Goal: Task Accomplishment & Management: Manage account settings

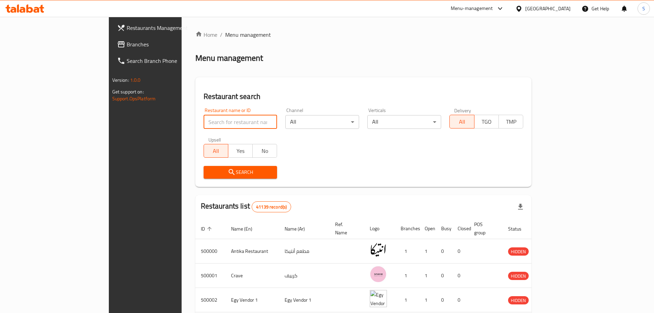
click at [204, 125] on input "search" at bounding box center [241, 122] width 74 height 14
paste input "702183"
type input "702183"
click button "Search" at bounding box center [241, 172] width 74 height 13
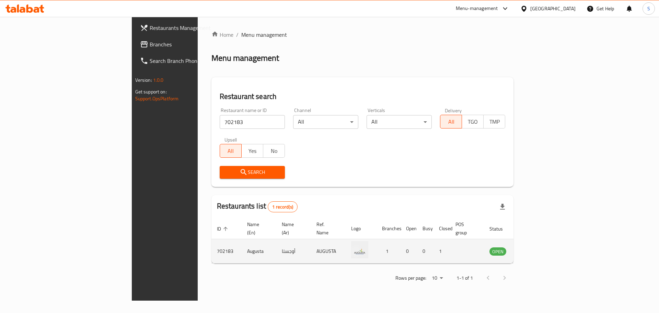
click at [544, 249] on td "enhanced table" at bounding box center [532, 251] width 24 height 24
click at [534, 249] on icon "enhanced table" at bounding box center [530, 252] width 8 height 6
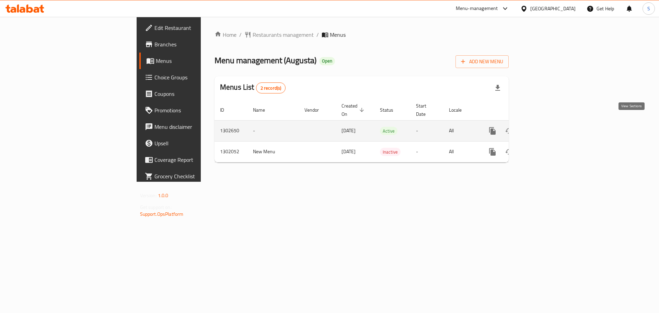
click at [546, 127] on icon "enhanced table" at bounding box center [542, 131] width 8 height 8
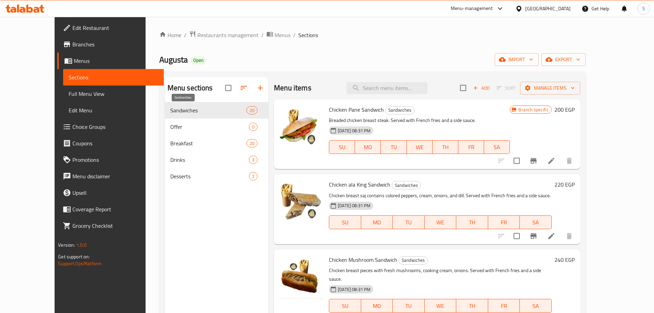
click at [182, 107] on span "Sandwiches" at bounding box center [208, 110] width 76 height 8
click at [414, 89] on input "search" at bounding box center [386, 88] width 81 height 12
paste input "Halloumi"
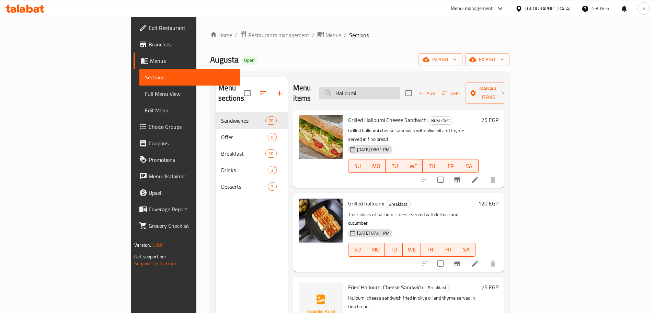
type input "Halloumi"
drag, startPoint x: 409, startPoint y: 90, endPoint x: 377, endPoint y: 92, distance: 31.6
click at [377, 92] on input "Halloumi" at bounding box center [359, 93] width 81 height 12
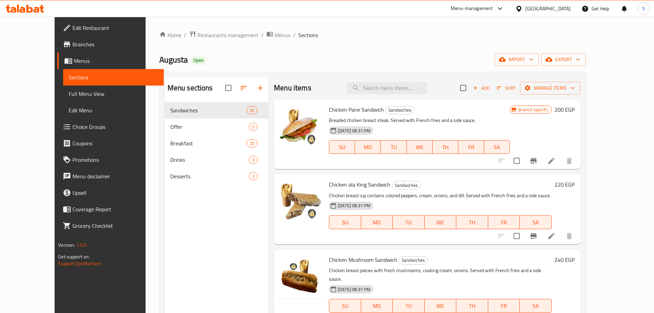
click at [452, 36] on ol "Home / Restaurants management / Menus / Sections" at bounding box center [372, 35] width 426 height 9
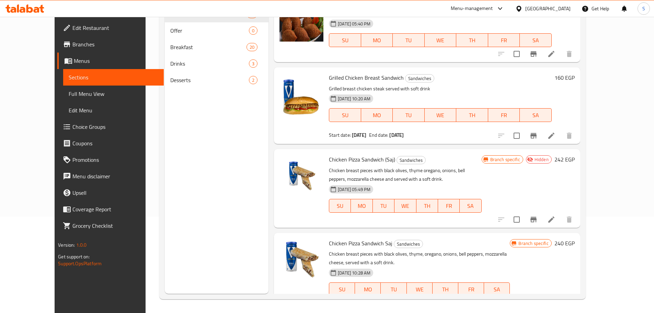
scroll to position [1058, 0]
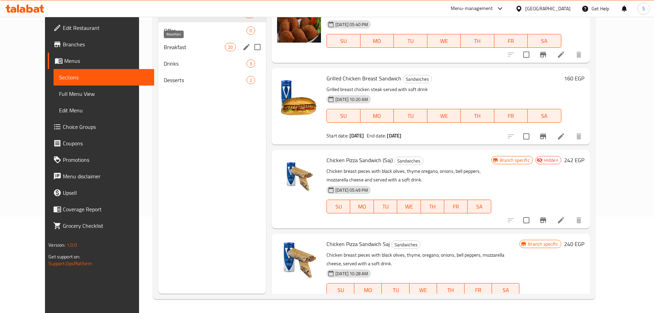
click at [169, 49] on span "Breakfast" at bounding box center [194, 47] width 61 height 8
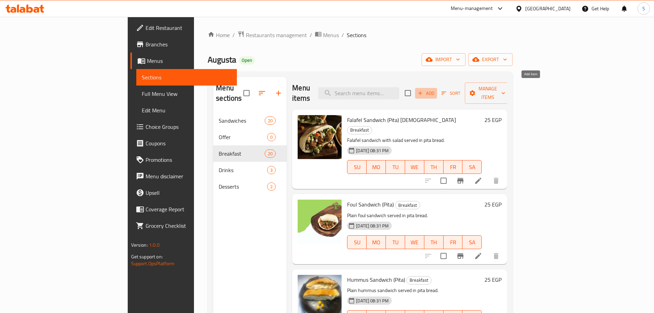
click at [435, 89] on span "Add" at bounding box center [426, 93] width 19 height 8
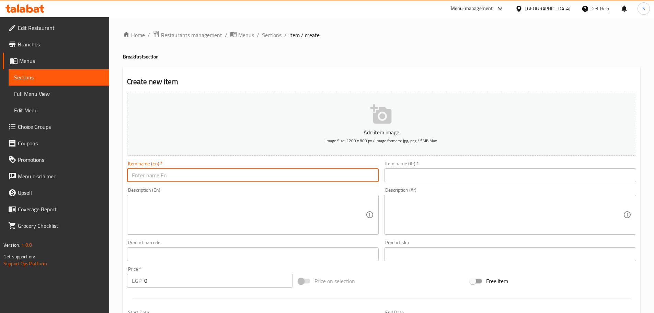
click at [159, 176] on input "text" at bounding box center [253, 175] width 252 height 14
paste input "Grilled Halloumi Cheese Sandwich"
paste input "Baladi Cheese"
drag, startPoint x: 215, startPoint y: 175, endPoint x: 191, endPoint y: 176, distance: 23.7
click at [191, 176] on input "2 Grilled Halloumi Cheese Sandwich and 1 Baladi Cheese" at bounding box center [253, 175] width 252 height 14
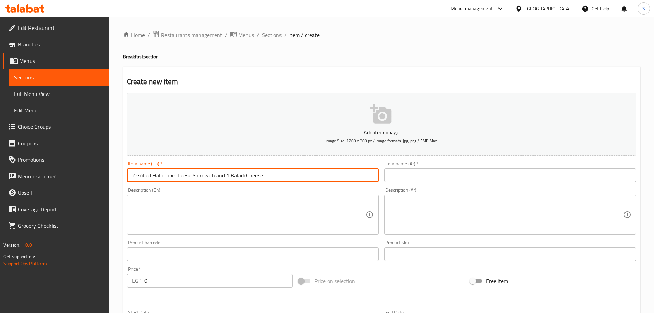
click at [279, 177] on input "2 Grilled Halloumi Cheese Sandwich and 1 Baladi Cheese" at bounding box center [253, 175] width 252 height 14
paste input "Sandwich"
type input "2 Grilled Halloumi Cheese Sandwich and 1 Baladi Cheese Sandwich Offer"
click at [429, 173] on input "text" at bounding box center [510, 175] width 252 height 14
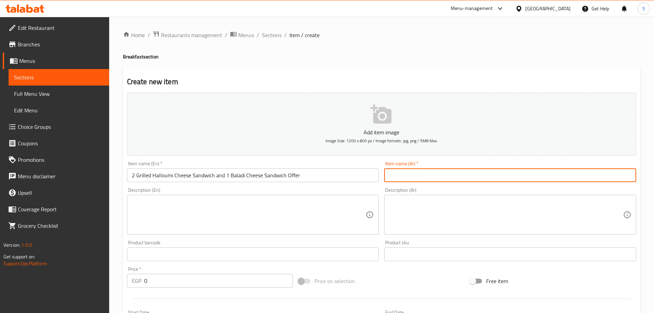
paste input "عرض 2 ساندوتش جبنة حلوم 1 ساندوتش جبنة بلدية"
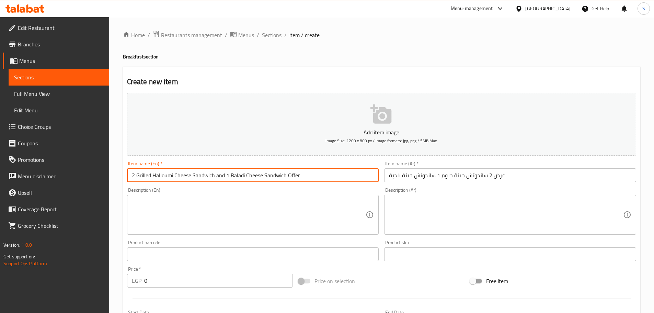
drag, startPoint x: 174, startPoint y: 177, endPoint x: 153, endPoint y: 177, distance: 20.6
click at [153, 177] on input "2 Grilled Halloumi Cheese Sandwich and 1 Baladi Cheese Sandwich Offer" at bounding box center [253, 175] width 252 height 14
click at [444, 179] on input "عرض 2 ساندوتش جبنة حلوم 1 ساندوتش جبنة بلدية" at bounding box center [510, 175] width 252 height 14
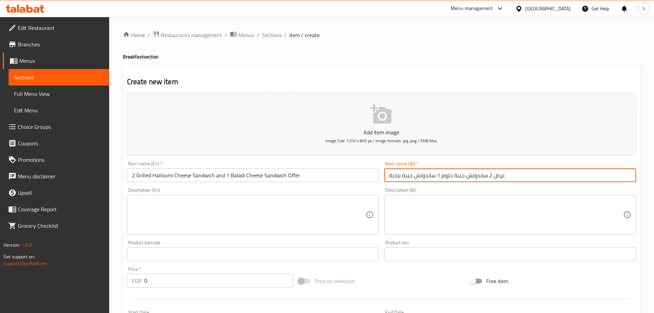
click at [439, 176] on input "عرض 2 ساندوتش جبنة حلوم 1 ساندوتش جبنة بلدية" at bounding box center [510, 175] width 252 height 14
paste input "مشوي"
click at [437, 178] on input "عرض 2 ساندوتش جبنة حلوم 1 ساندوتش جبنة بلدية" at bounding box center [510, 175] width 252 height 14
paste input "مشوي"
click at [441, 179] on input "عرض 2 ساندوتش جبنة حلوم مشوي 1 ساندوتش جبنة بلدية" at bounding box center [510, 175] width 252 height 14
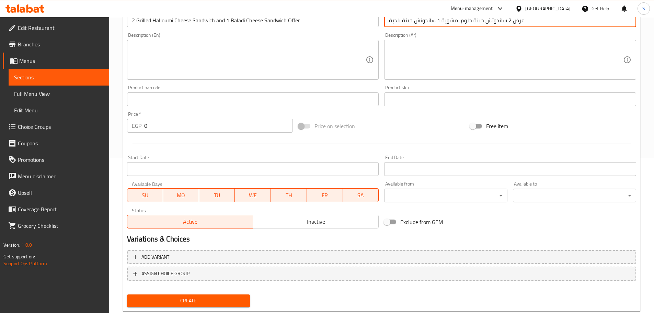
scroll to position [172, 0]
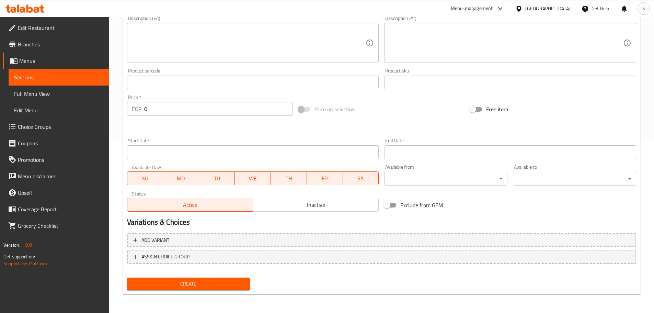
type input "عرض 2 ساندوتش جبنة حلوم مشوية 1 ساندوتش جبنة بلدية"
click at [332, 209] on span "Inactive" at bounding box center [316, 205] width 120 height 10
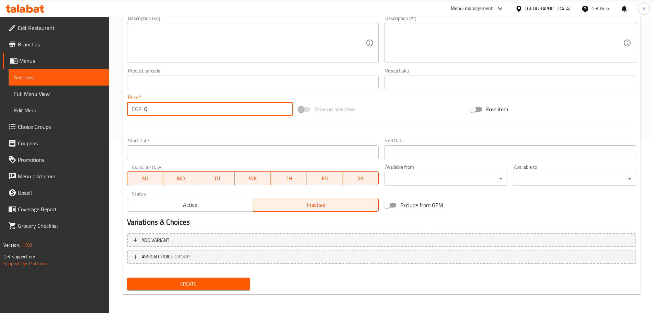
drag, startPoint x: 150, startPoint y: 106, endPoint x: 135, endPoint y: 106, distance: 15.5
click at [135, 106] on div "EGP 0 Price *" at bounding box center [210, 109] width 166 height 14
type input "215"
click at [194, 153] on input "Start Date" at bounding box center [253, 152] width 252 height 14
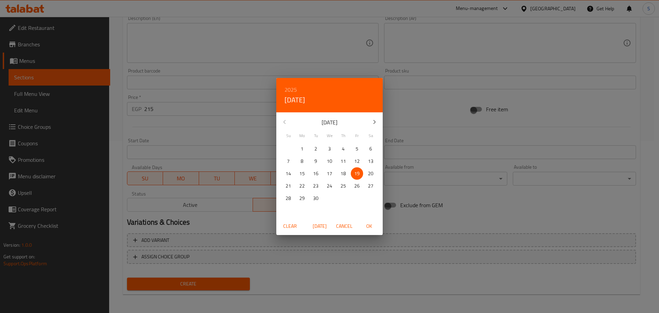
click at [345, 174] on p "18" at bounding box center [343, 173] width 5 height 9
click at [368, 223] on span "OK" at bounding box center [369, 226] width 16 height 9
type input "18-09-2025"
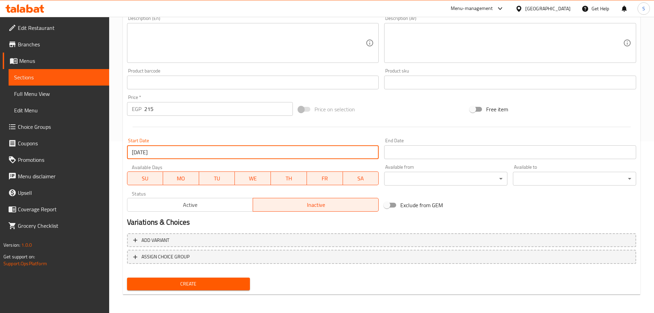
click at [399, 154] on input "Start Date" at bounding box center [510, 152] width 252 height 14
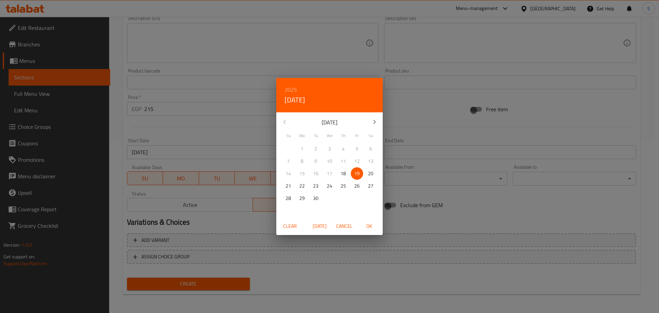
click at [374, 124] on icon "button" at bounding box center [374, 122] width 8 height 8
click at [373, 124] on icon "button" at bounding box center [374, 122] width 8 height 8
click at [333, 195] on span "31" at bounding box center [329, 198] width 12 height 9
click at [368, 222] on span "OK" at bounding box center [369, 226] width 16 height 9
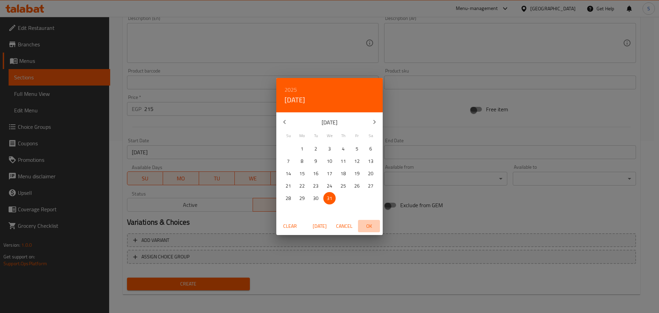
type input "31-12-2025"
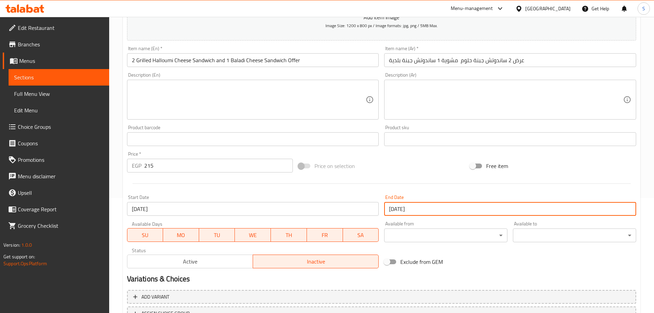
scroll to position [103, 0]
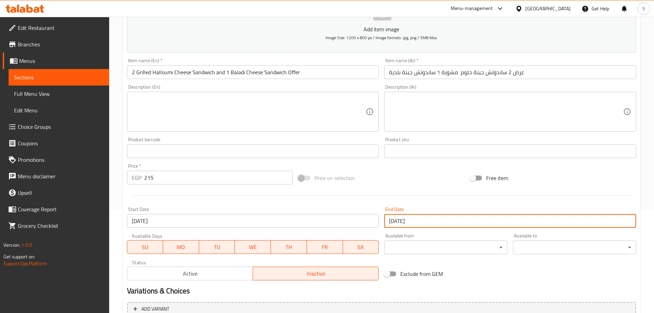
click at [441, 73] on input "عرض 2 ساندوتش جبنة حلوم مشوية 1 ساندوتش جبنة بلدية" at bounding box center [510, 72] width 252 height 14
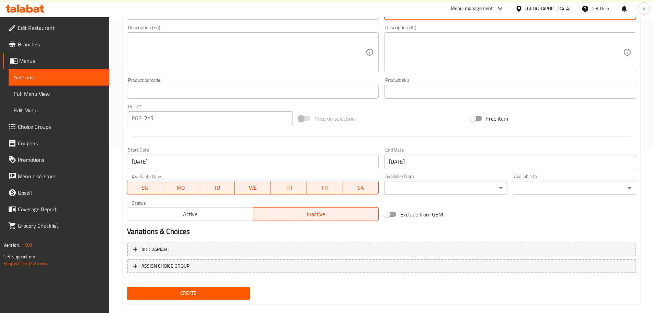
scroll to position [172, 0]
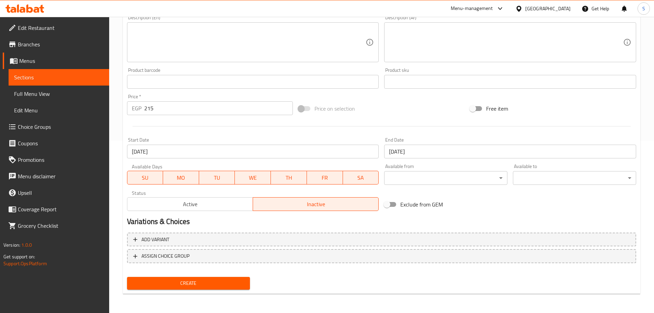
type input "عرض 2 ساندوتش جبنة حلوم مشوية و 1 ساندوتش جبنة بلدية"
click at [219, 284] on span "Create" at bounding box center [189, 283] width 112 height 9
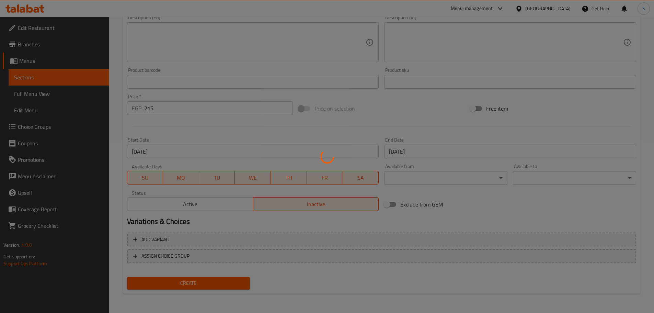
type input "0"
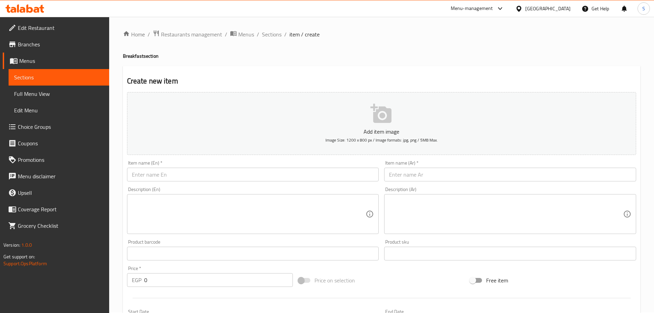
scroll to position [0, 0]
click at [273, 33] on span "Sections" at bounding box center [272, 35] width 20 height 8
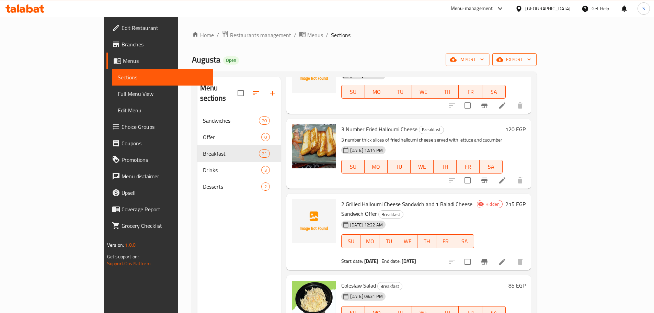
click at [532, 60] on icon "button" at bounding box center [529, 59] width 7 height 7
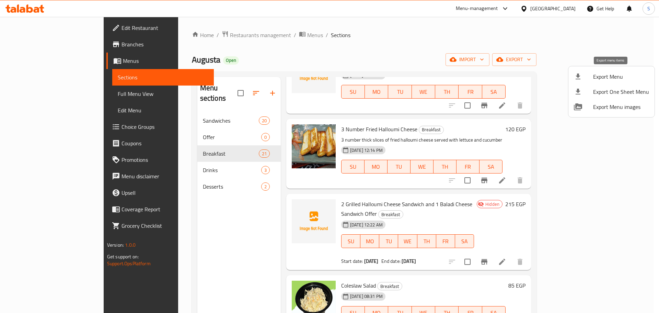
click at [612, 78] on span "Export Menu" at bounding box center [621, 76] width 56 height 8
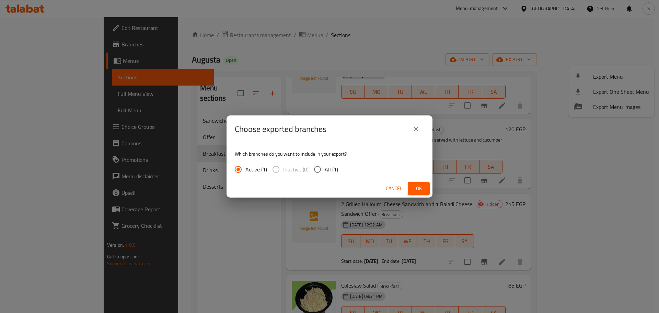
click at [413, 187] on button "Ok" at bounding box center [419, 188] width 22 height 13
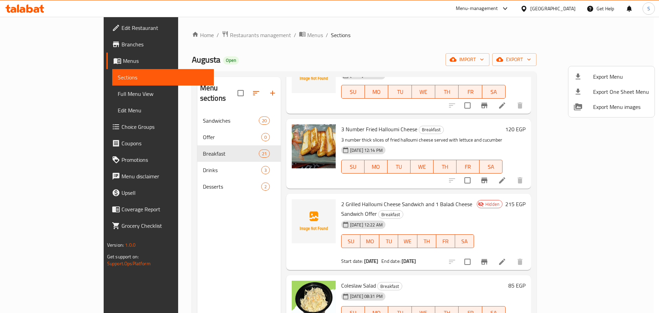
click at [34, 44] on div at bounding box center [329, 156] width 659 height 313
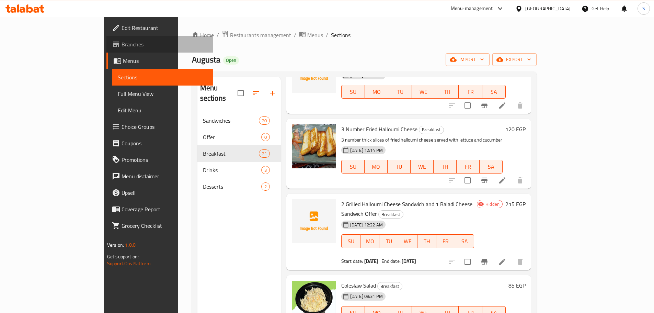
click at [122, 44] on span "Branches" at bounding box center [165, 44] width 86 height 8
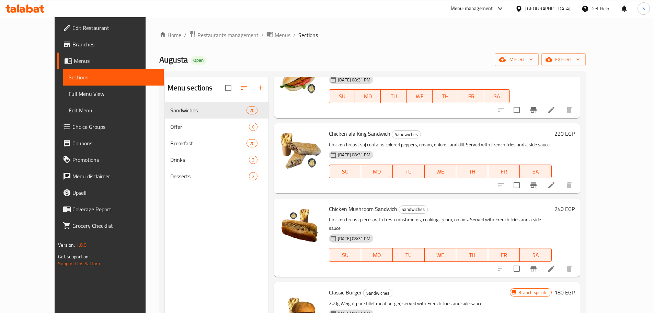
scroll to position [69, 0]
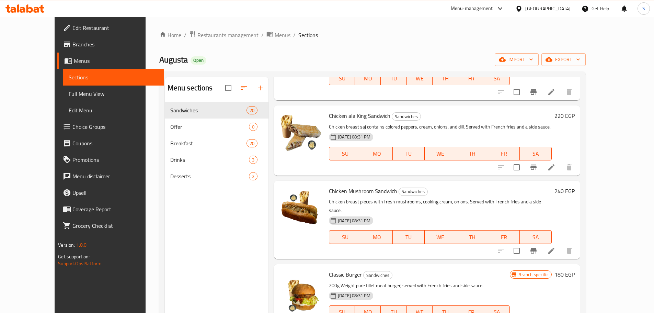
click at [69, 94] on span "Full Menu View" at bounding box center [114, 94] width 90 height 8
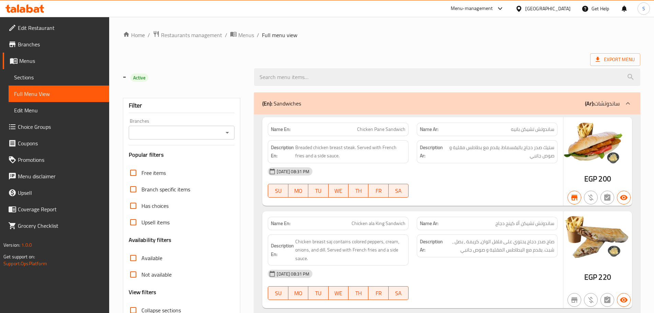
drag, startPoint x: 463, startPoint y: 58, endPoint x: 458, endPoint y: 55, distance: 6.1
click at [462, 57] on div "Export Menu" at bounding box center [381, 59] width 517 height 13
click at [465, 60] on div "Export Menu" at bounding box center [381, 59] width 517 height 13
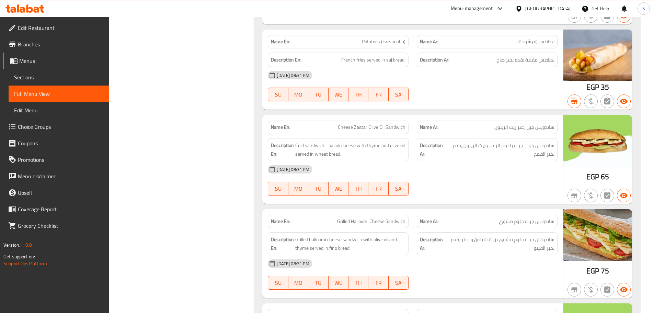
scroll to position [2454, 0]
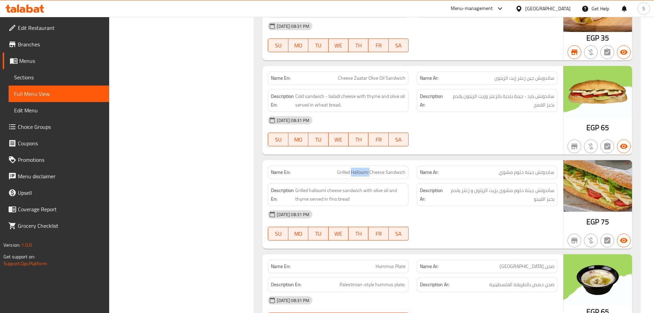
copy span "Halloumi"
drag, startPoint x: 371, startPoint y: 175, endPoint x: 353, endPoint y: 176, distance: 18.6
click at [353, 176] on span "Grilled Halloumi Cheese Sandwich" at bounding box center [371, 172] width 68 height 7
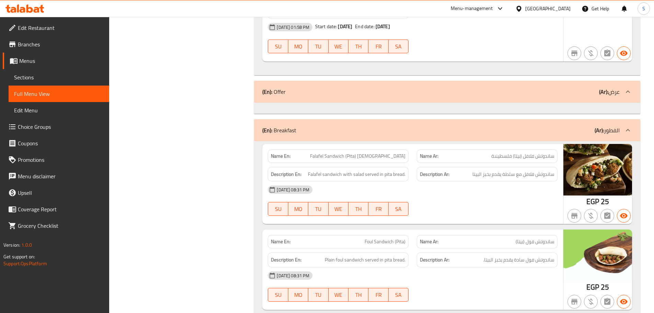
scroll to position [2470, 0]
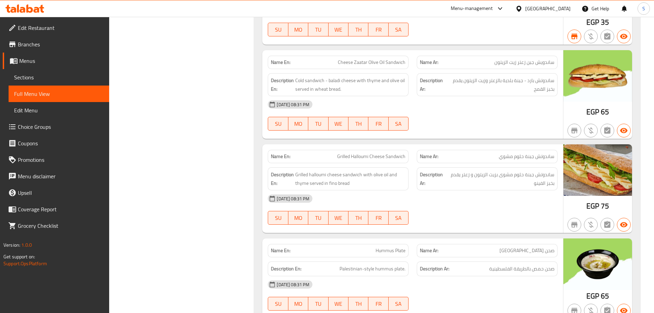
click at [368, 157] on span "Grilled Halloumi Cheese Sandwich" at bounding box center [371, 156] width 68 height 7
copy span "Grilled Halloumi Cheese Sandwich"
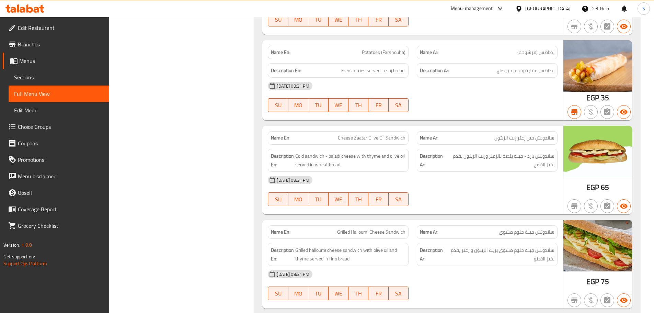
scroll to position [3087, 0]
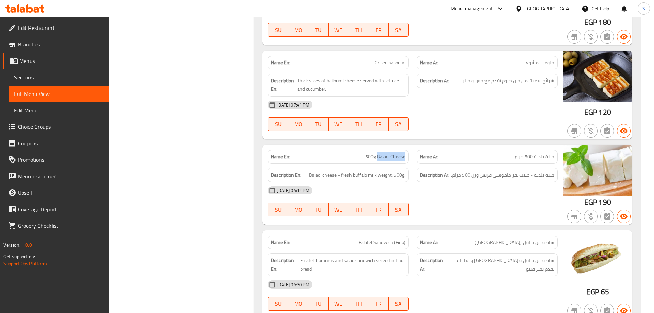
drag, startPoint x: 409, startPoint y: 156, endPoint x: 377, endPoint y: 158, distance: 31.3
click at [377, 158] on div "Name En: 500g Baladi Cheese" at bounding box center [338, 156] width 141 height 13
copy span "Baladi Cheese"
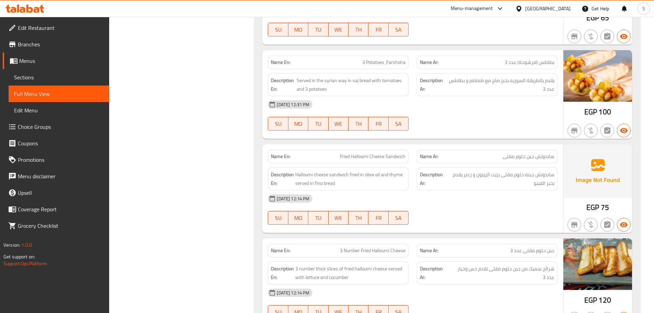
scroll to position [2470, 0]
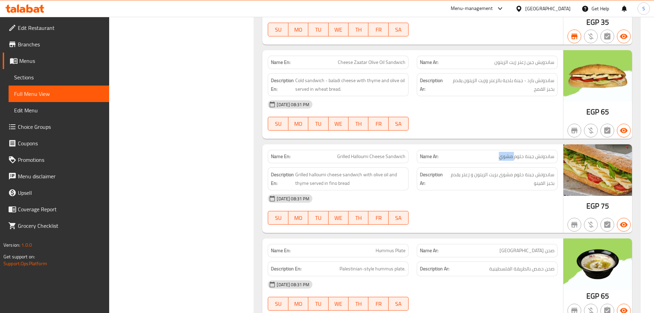
drag, startPoint x: 514, startPoint y: 157, endPoint x: 497, endPoint y: 156, distance: 17.2
click at [497, 156] on p "Name Ar: ساندوتش جبنة حلوم مشوي" at bounding box center [487, 156] width 135 height 7
copy span "مشوي"
click at [41, 76] on span "Sections" at bounding box center [59, 77] width 90 height 8
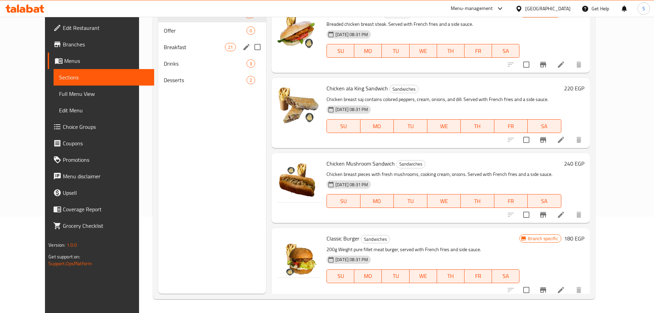
click at [160, 52] on div "Breakfast 21" at bounding box center [212, 47] width 108 height 16
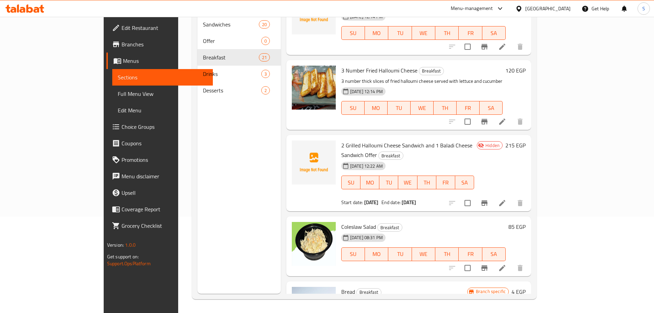
scroll to position [1236, 0]
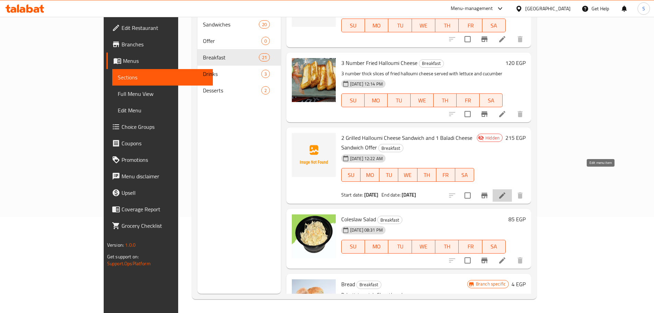
click at [506, 191] on icon at bounding box center [502, 195] width 8 height 8
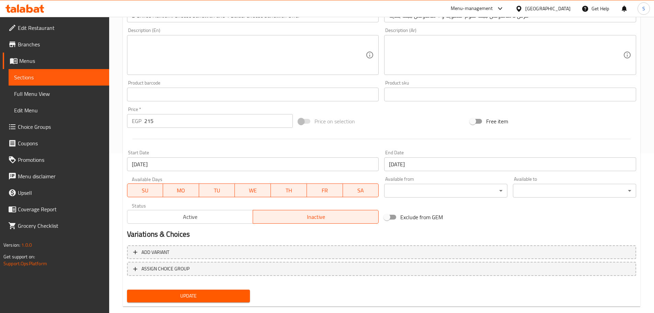
scroll to position [172, 0]
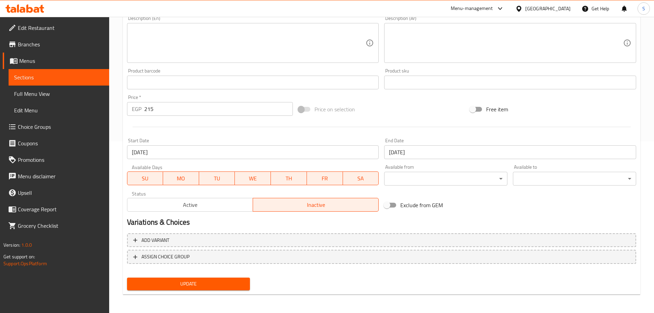
click at [46, 43] on span "Branches" at bounding box center [61, 44] width 86 height 8
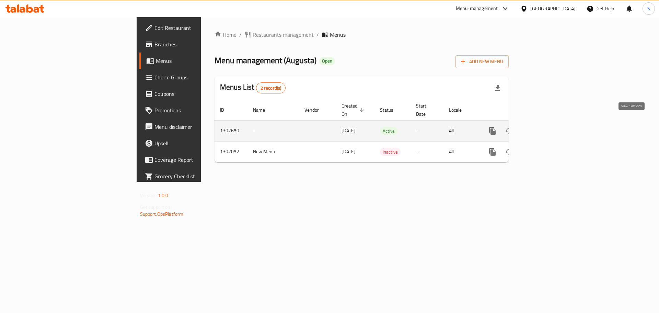
click at [545, 128] on icon "enhanced table" at bounding box center [542, 131] width 6 height 6
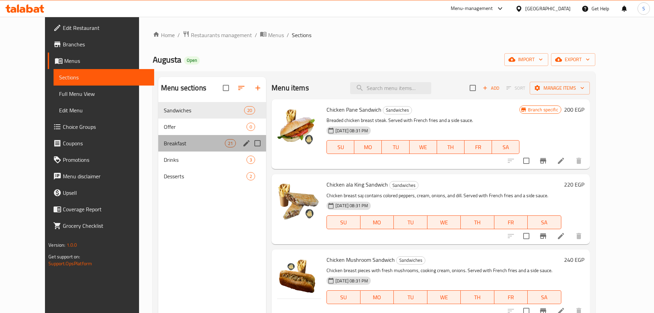
click at [167, 147] on div "Breakfast 21" at bounding box center [212, 143] width 108 height 16
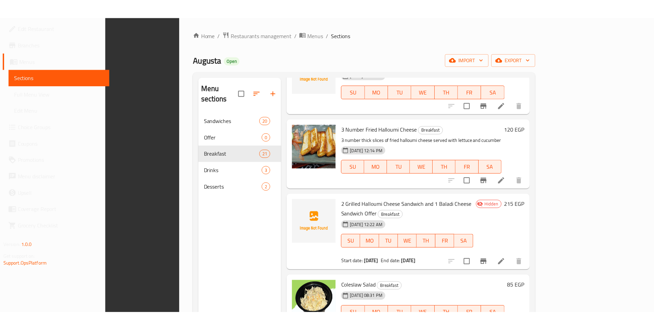
scroll to position [96, 0]
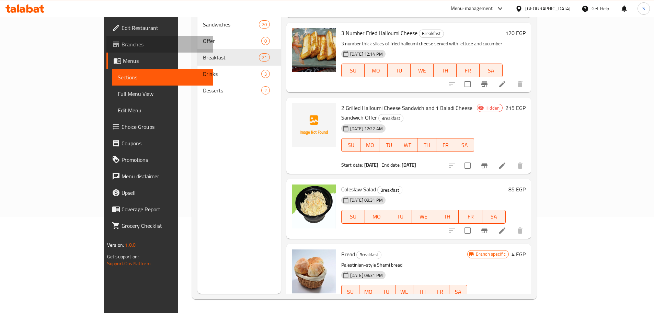
click at [122, 44] on span "Branches" at bounding box center [165, 44] width 86 height 8
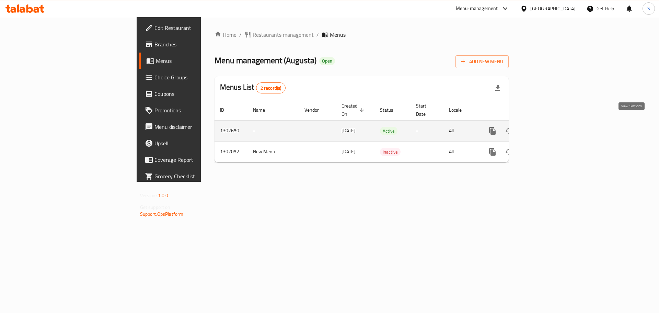
click at [546, 127] on icon "enhanced table" at bounding box center [542, 131] width 8 height 8
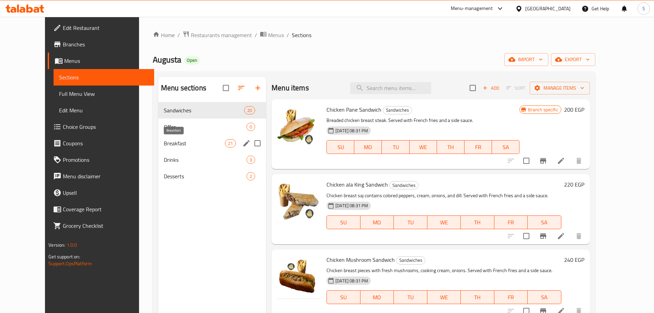
click at [201, 144] on span "Breakfast" at bounding box center [194, 143] width 61 height 8
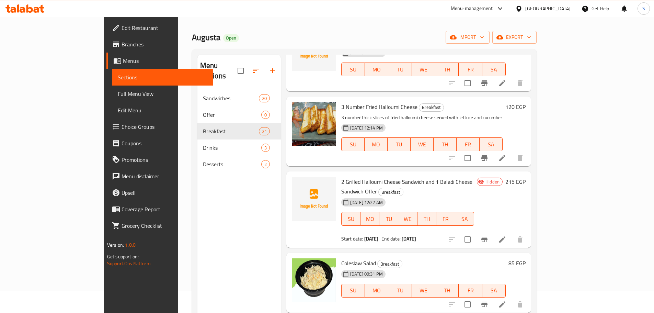
scroll to position [69, 0]
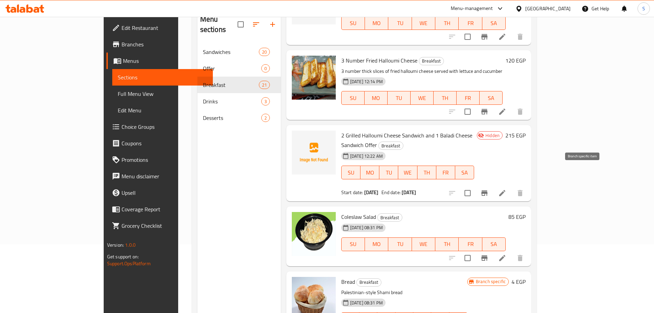
click at [488, 190] on icon "Branch-specific-item" at bounding box center [484, 192] width 6 height 5
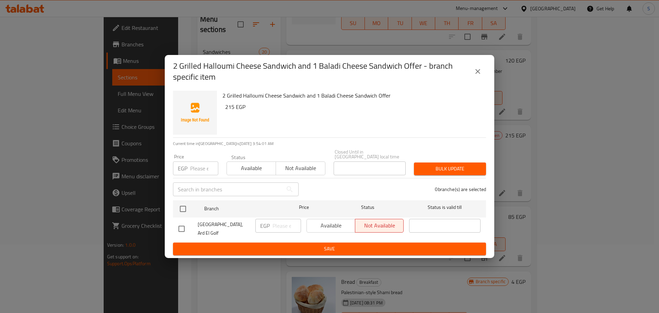
click at [181, 229] on input "checkbox" at bounding box center [181, 228] width 14 height 14
checkbox input "true"
click at [326, 224] on span "Available" at bounding box center [331, 225] width 43 height 10
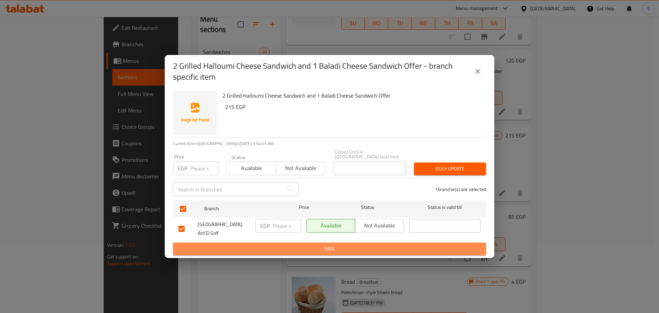
click at [343, 247] on span "Save" at bounding box center [330, 248] width 302 height 9
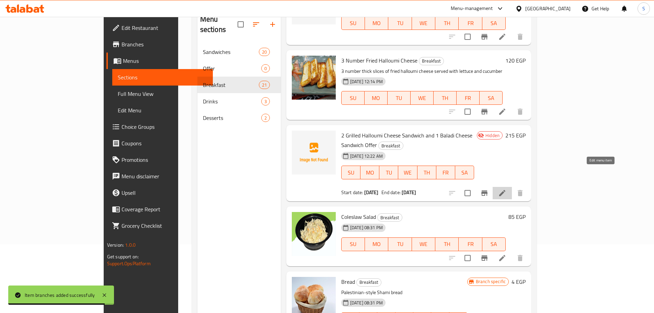
click at [505, 190] on icon at bounding box center [502, 193] width 6 height 6
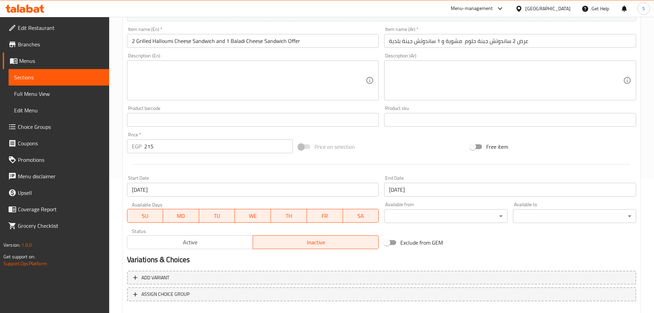
scroll to position [172, 0]
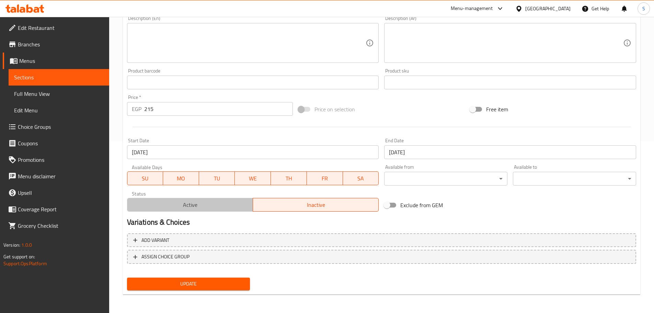
click at [191, 209] on span "Active" at bounding box center [190, 205] width 120 height 10
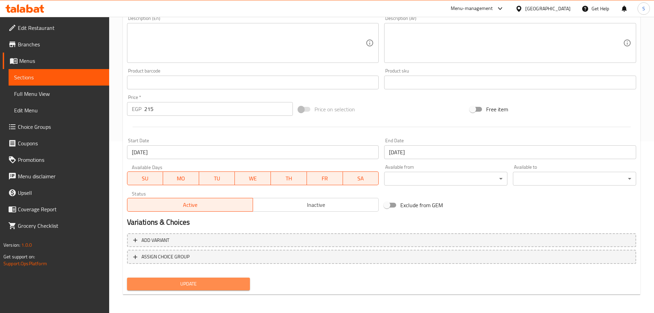
click at [223, 279] on button "Update" at bounding box center [188, 283] width 123 height 13
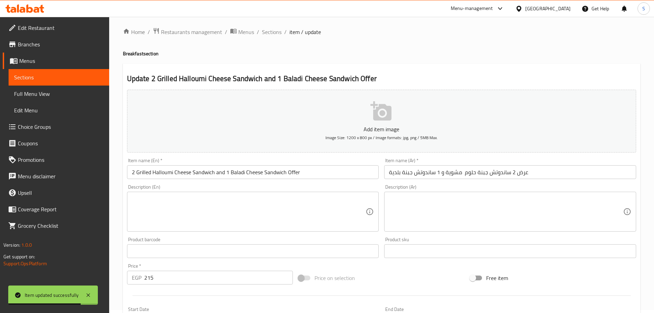
scroll to position [0, 0]
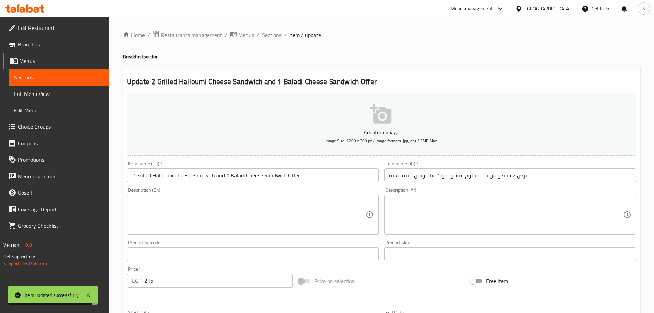
drag, startPoint x: 273, startPoint y: 39, endPoint x: 280, endPoint y: 43, distance: 8.1
click at [274, 39] on span "Sections" at bounding box center [272, 35] width 20 height 8
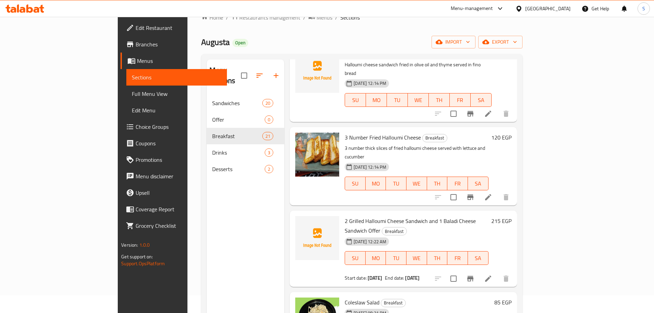
scroll to position [34, 0]
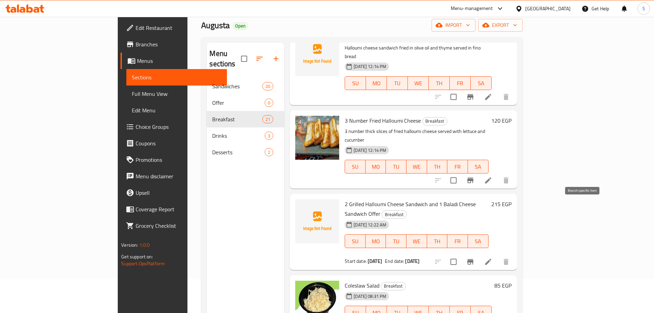
click at [473, 259] on icon "Branch-specific-item" at bounding box center [470, 261] width 6 height 5
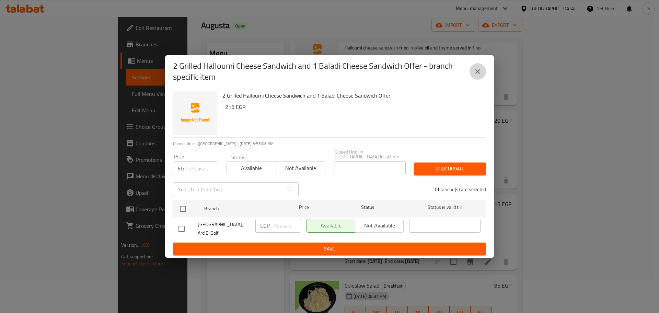
click at [477, 75] on icon "close" at bounding box center [478, 71] width 8 height 8
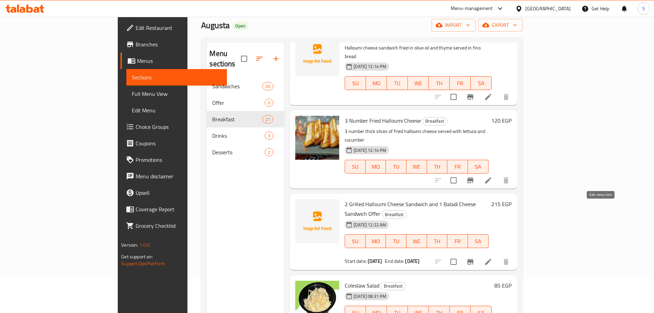
click at [492, 257] on icon at bounding box center [488, 261] width 8 height 8
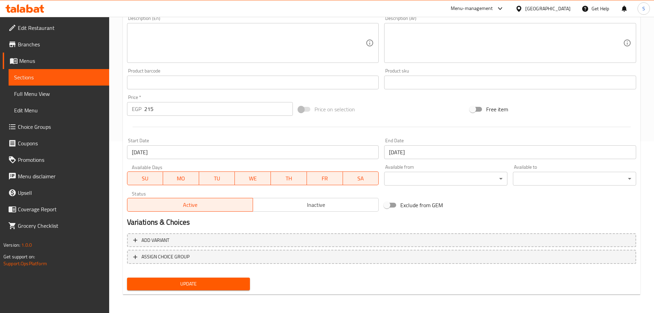
scroll to position [172, 0]
click at [351, 200] on span "Inactive" at bounding box center [316, 204] width 120 height 10
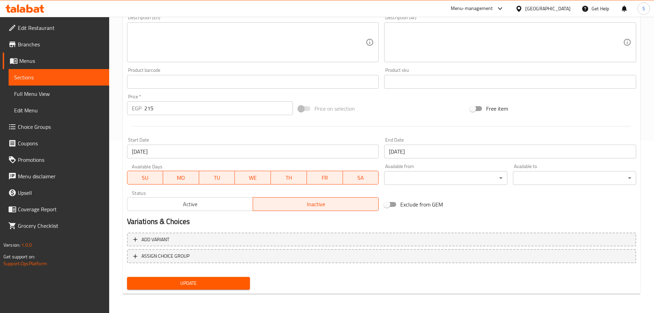
click at [191, 276] on div "Update" at bounding box center [188, 283] width 129 height 18
click at [195, 282] on span "Update" at bounding box center [189, 283] width 112 height 9
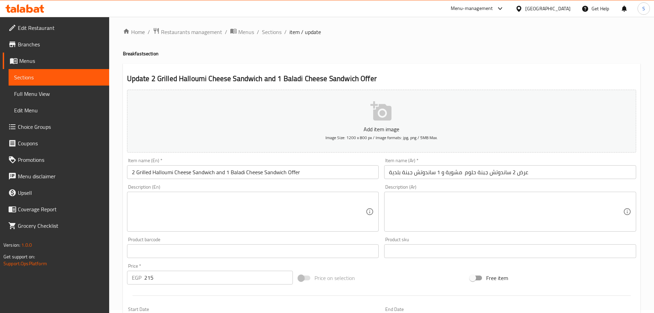
scroll to position [1, 0]
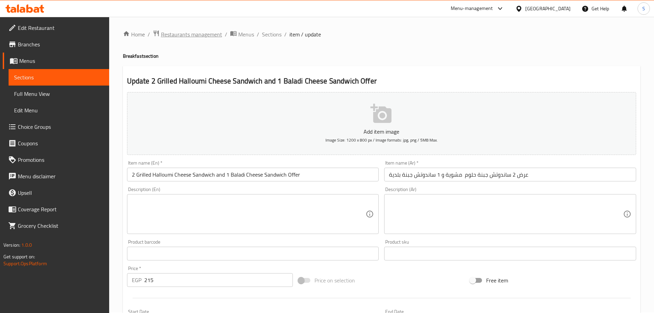
click at [202, 36] on span "Restaurants management" at bounding box center [191, 34] width 61 height 8
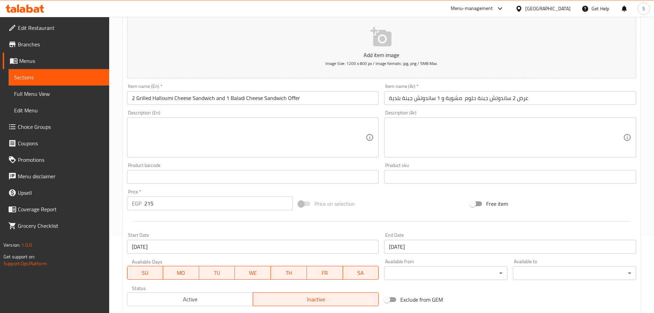
scroll to position [69, 0]
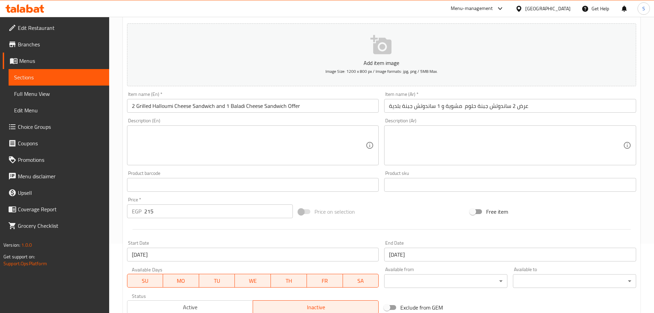
click at [38, 27] on span "Edit Restaurant" at bounding box center [61, 28] width 86 height 8
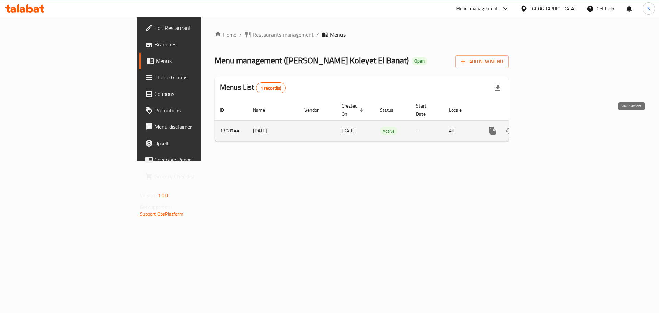
click at [546, 127] on icon "enhanced table" at bounding box center [542, 131] width 8 height 8
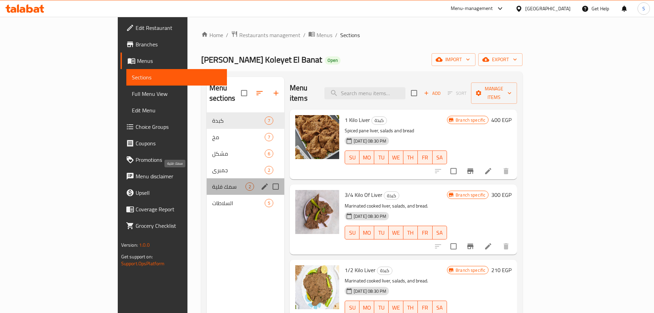
click at [212, 182] on span "سمك فلية" at bounding box center [228, 186] width 33 height 8
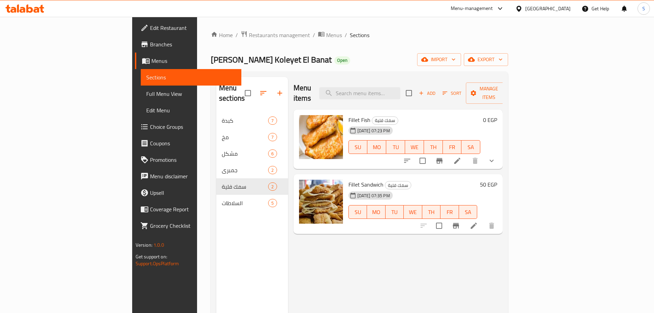
click at [380, 60] on div "[PERSON_NAME] Koleyet El Banat Open import export" at bounding box center [359, 59] width 297 height 13
click at [461, 157] on icon at bounding box center [457, 161] width 8 height 8
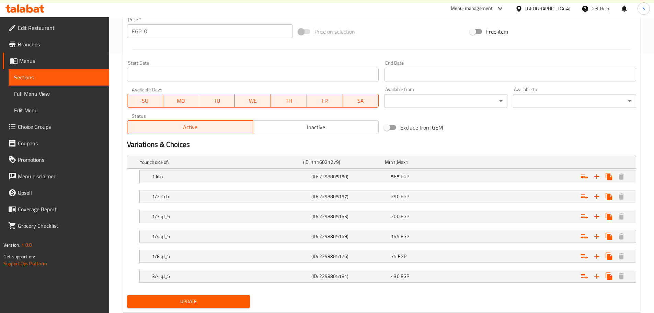
scroll to position [277, 0]
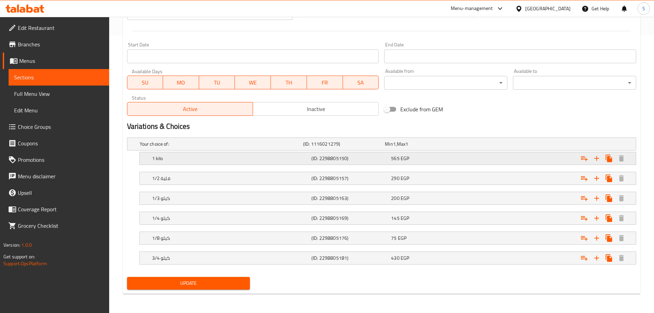
click at [171, 162] on div "1 kilo" at bounding box center [230, 158] width 159 height 10
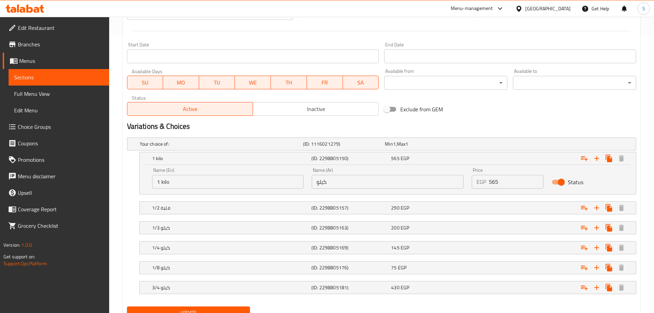
click at [357, 186] on input "كيلو" at bounding box center [388, 182] width 152 height 14
type input "كيلو 1"
click at [230, 208] on h5 "1/2 فلية" at bounding box center [230, 207] width 157 height 7
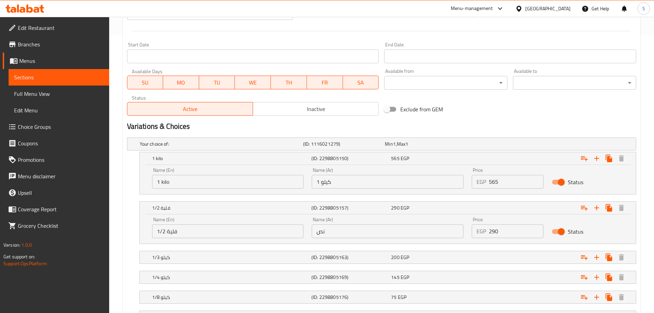
click at [188, 234] on input "1/2 فلية" at bounding box center [228, 231] width 152 height 14
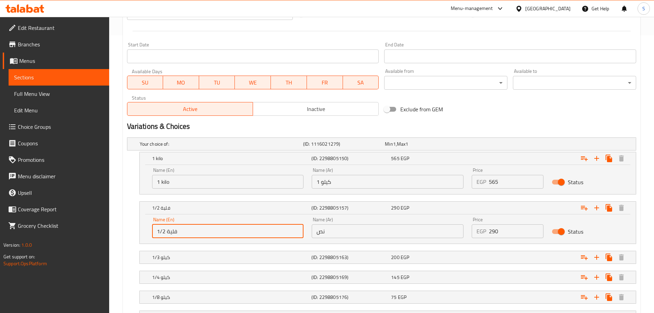
click at [188, 234] on input "1/2 فلية" at bounding box center [228, 231] width 152 height 14
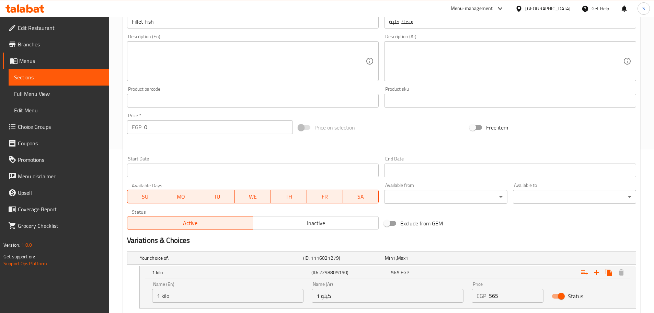
scroll to position [140, 0]
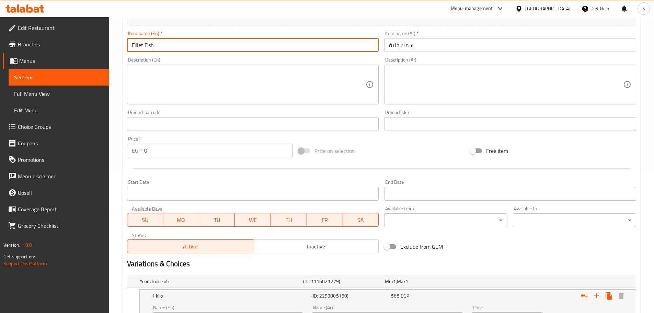
drag, startPoint x: 144, startPoint y: 45, endPoint x: 131, endPoint y: 46, distance: 12.7
click at [131, 46] on input "Fillet Fish" at bounding box center [253, 45] width 252 height 14
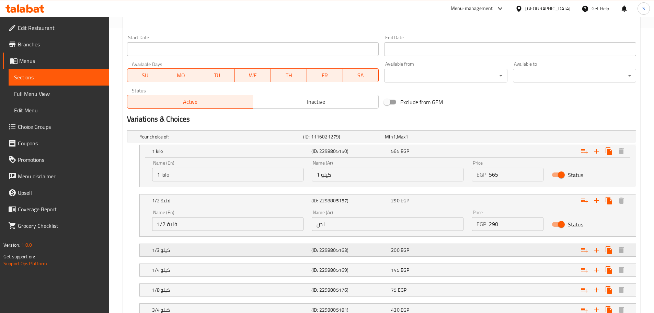
scroll to position [336, 0]
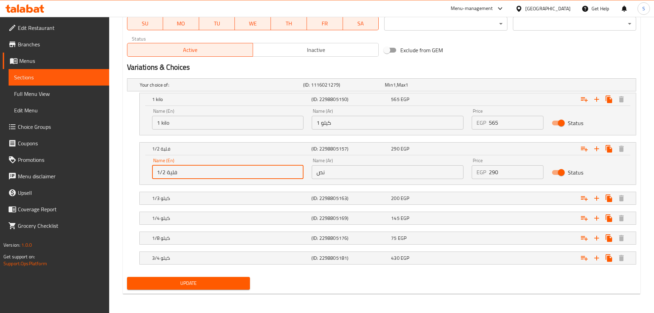
paste input "Fillet"
drag, startPoint x: 179, startPoint y: 176, endPoint x: 167, endPoint y: 175, distance: 11.7
click at [167, 175] on input "1/2 Fillet" at bounding box center [228, 172] width 152 height 14
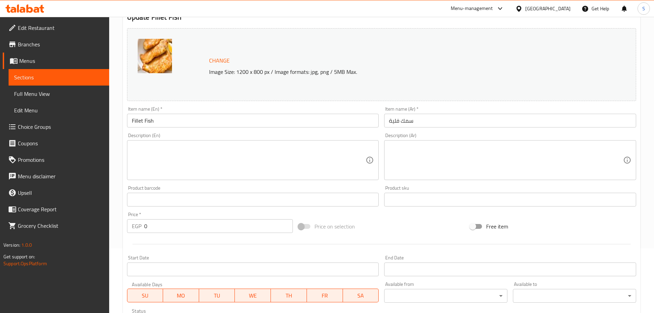
scroll to position [62, 0]
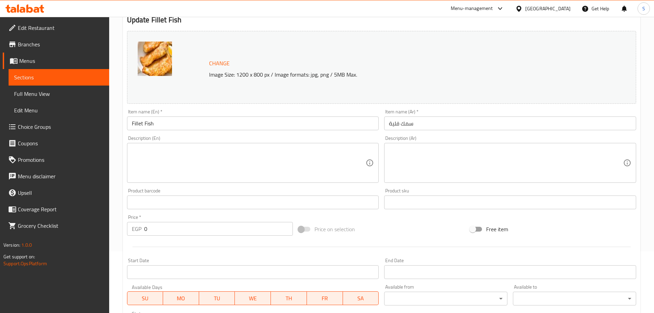
type input "1/2 Fillet"
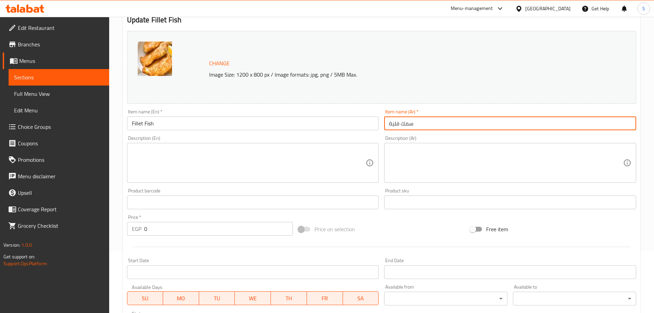
drag, startPoint x: 399, startPoint y: 127, endPoint x: 382, endPoint y: 125, distance: 17.3
click at [382, 125] on div "Item name (Ar)   * سمك فلية Item name (Ar) *" at bounding box center [509, 119] width 257 height 26
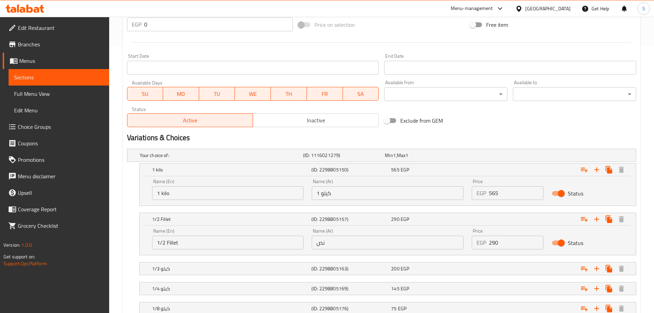
scroll to position [302, 0]
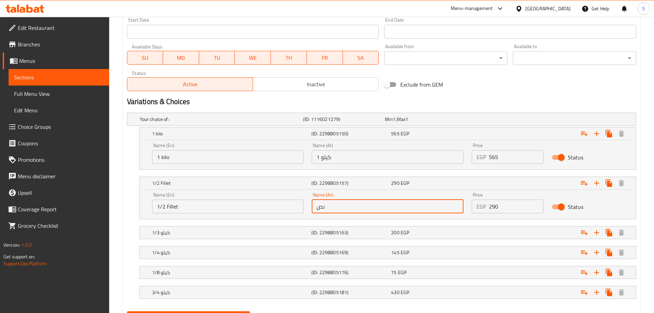
click at [343, 207] on input "نص" at bounding box center [388, 206] width 152 height 14
paste input "فلية"
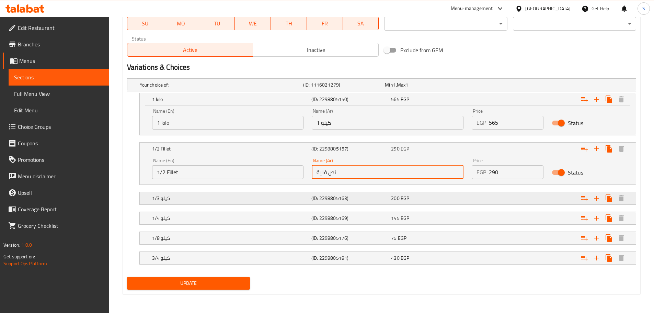
type input "نص فلية"
click at [179, 195] on h5 "1/3 كيلو" at bounding box center [230, 198] width 157 height 7
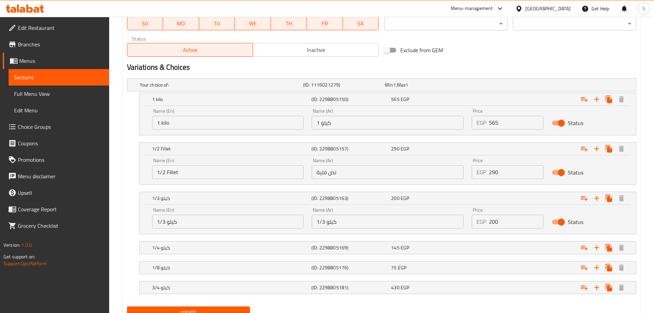
scroll to position [366, 0]
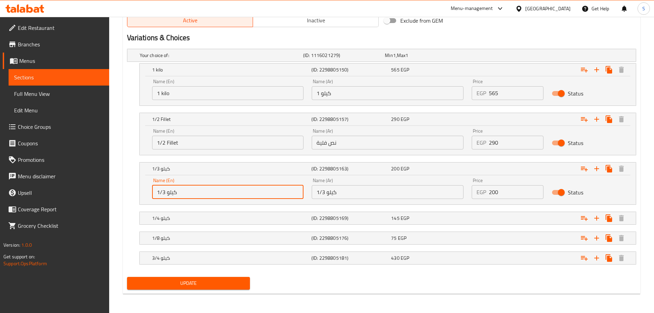
drag, startPoint x: 181, startPoint y: 195, endPoint x: 167, endPoint y: 198, distance: 13.7
click at [167, 198] on input "1/3 كيلو" at bounding box center [228, 192] width 152 height 14
type input "1/3 Kilo"
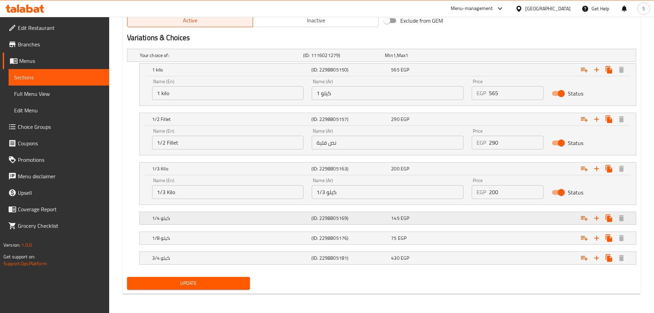
click at [189, 214] on div "1/4 كيلو" at bounding box center [230, 218] width 159 height 10
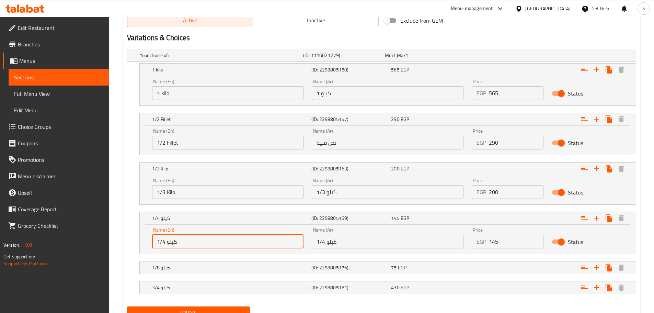
click at [188, 239] on input "1/4 كيلو" at bounding box center [228, 241] width 152 height 14
type input "1/4 Kilo"
click at [214, 273] on div "1/8 كيلو (ID: 2298805176) 75 EGP" at bounding box center [390, 267] width 478 height 15
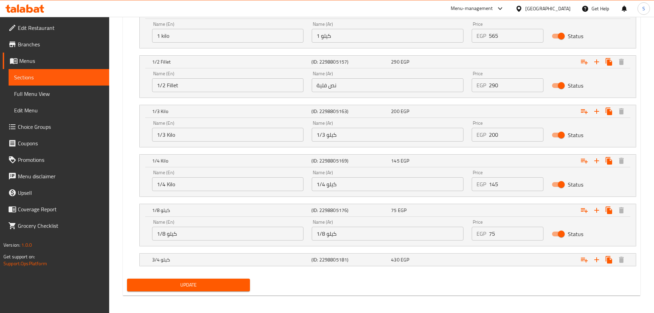
scroll to position [425, 0]
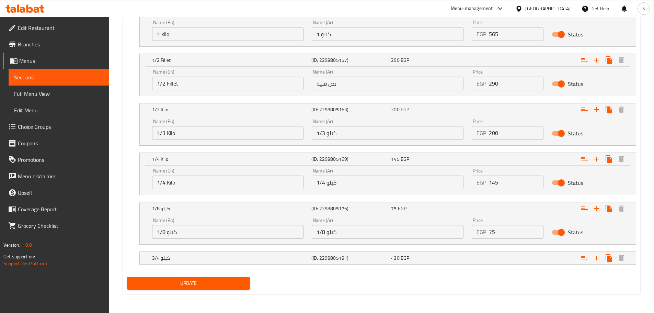
click at [179, 231] on input "1/8 كيلو" at bounding box center [228, 232] width 152 height 14
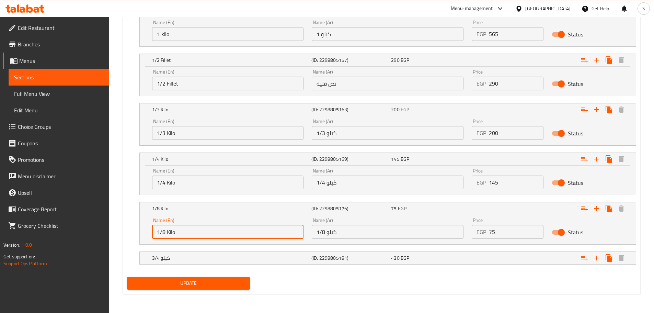
click at [167, 232] on input "1/8 Kilo" at bounding box center [228, 232] width 152 height 14
type input "1/8 Kilo"
click at [189, 262] on div "3/4 كيلو" at bounding box center [230, 258] width 159 height 10
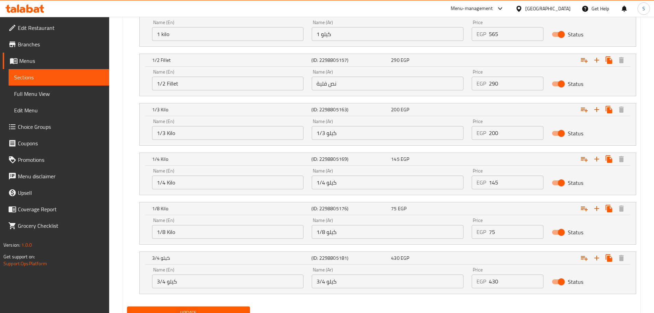
click at [187, 285] on input "3/4 كيلو" at bounding box center [228, 281] width 152 height 14
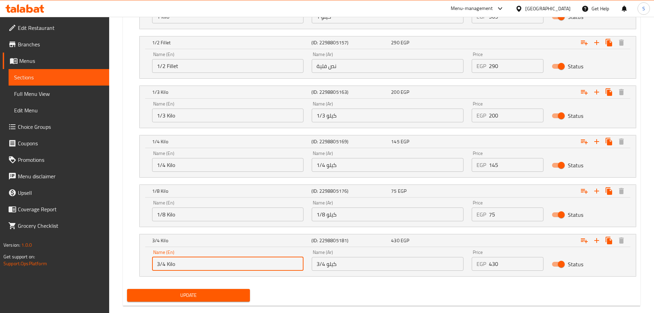
scroll to position [455, 0]
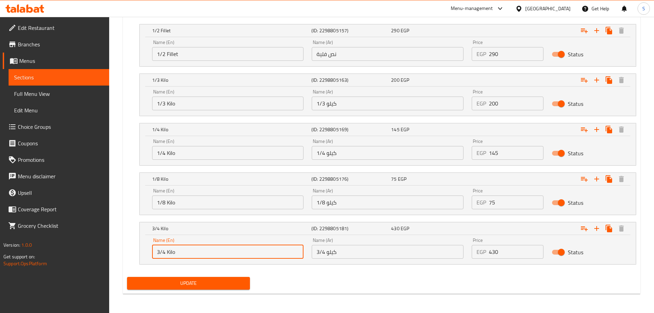
type input "3/4 Kilo"
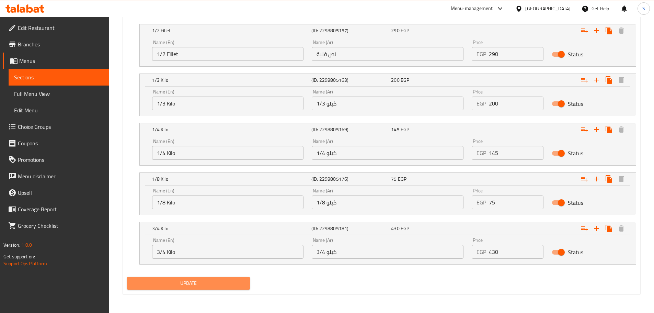
click at [240, 283] on span "Update" at bounding box center [189, 283] width 112 height 9
